Goal: Task Accomplishment & Management: Use online tool/utility

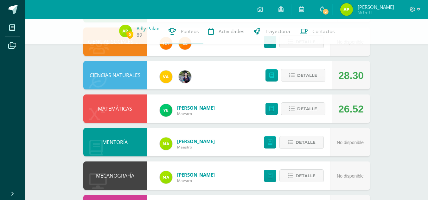
scroll to position [343, 0]
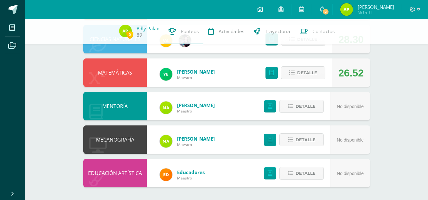
click at [263, 7] on icon at bounding box center [260, 9] width 6 height 6
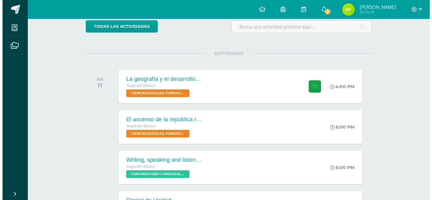
scroll to position [55, 0]
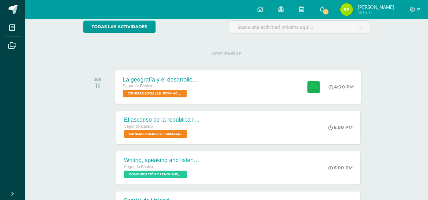
click at [312, 90] on button at bounding box center [313, 87] width 12 height 12
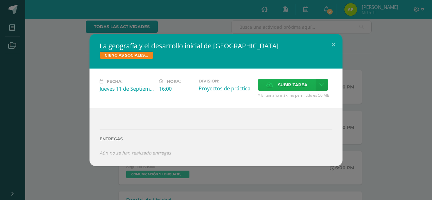
click at [285, 82] on span "Subir tarea" at bounding box center [292, 85] width 29 height 12
click at [0, 0] on input "Subir tarea" at bounding box center [0, 0] width 0 height 0
